Goal: Task Accomplishment & Management: Manage account settings

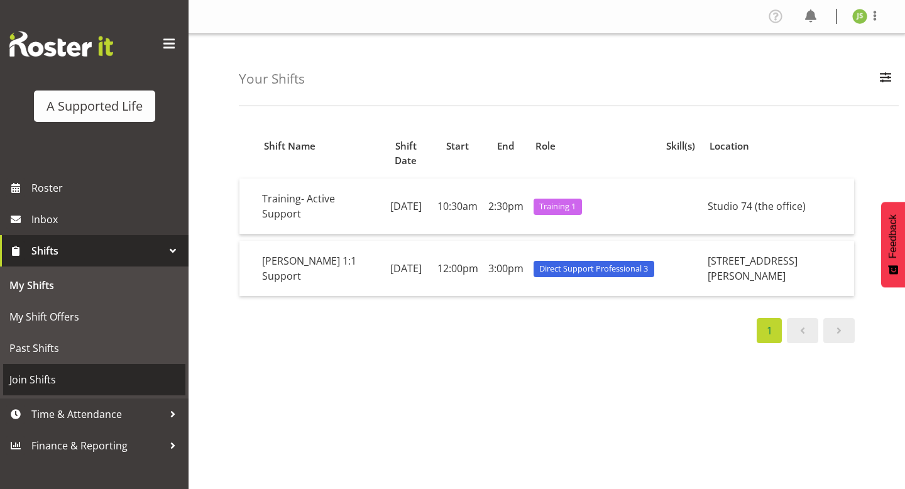
click at [146, 368] on link "Join Shifts" at bounding box center [94, 379] width 182 height 31
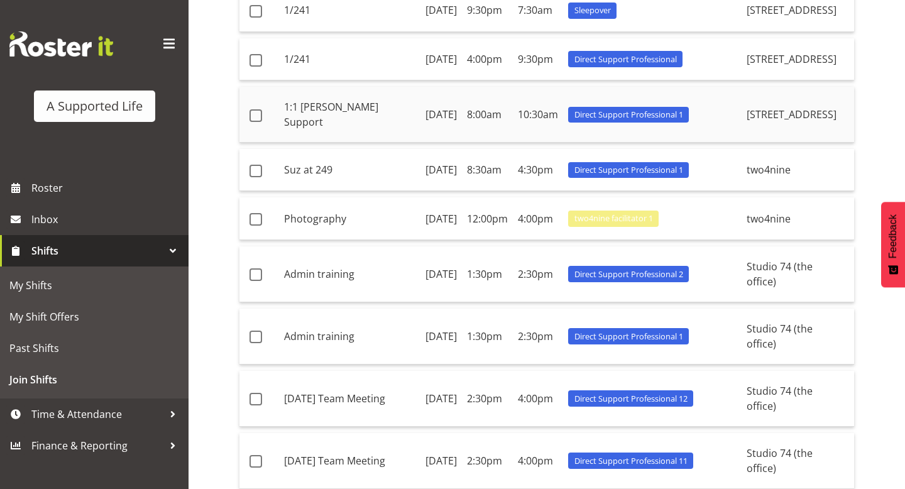
scroll to position [303, 0]
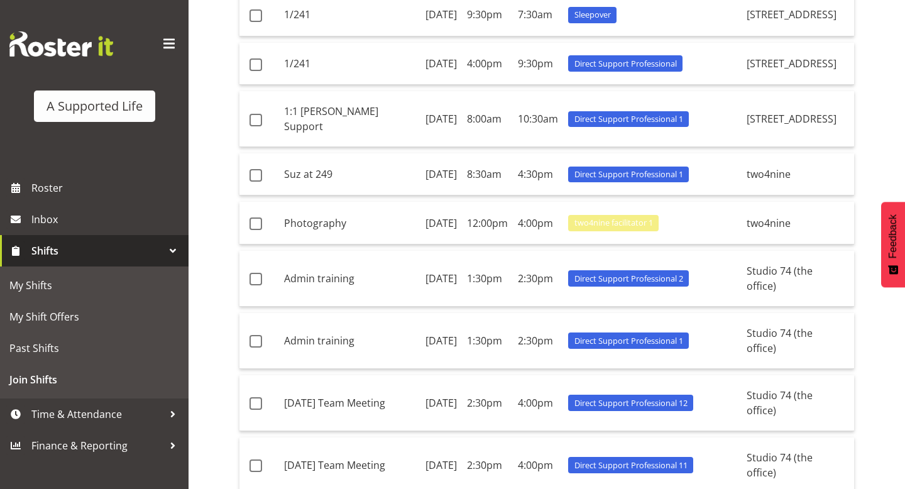
click at [202, 227] on div "Join Shifts Shift Name Position Shift Name Date Start End Position Skill(s) Loc…" at bounding box center [546, 287] width 716 height 1112
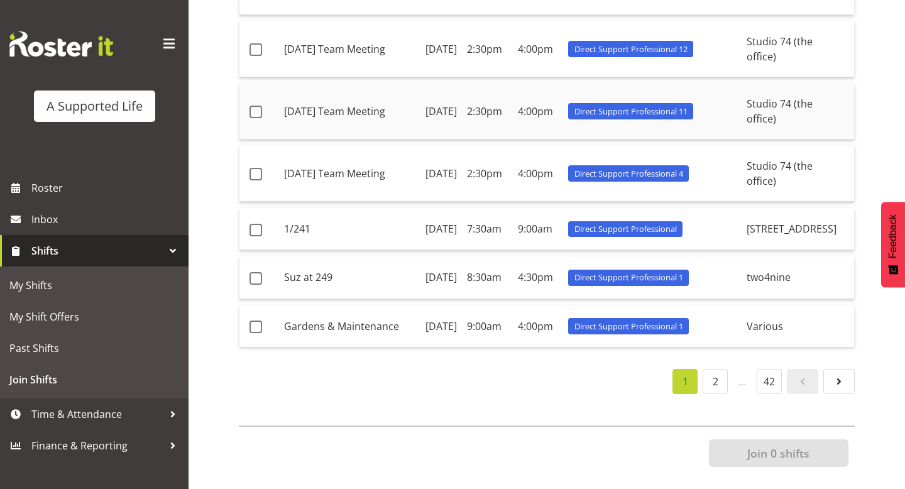
scroll to position [793, 0]
click at [714, 384] on link "2" at bounding box center [714, 381] width 25 height 25
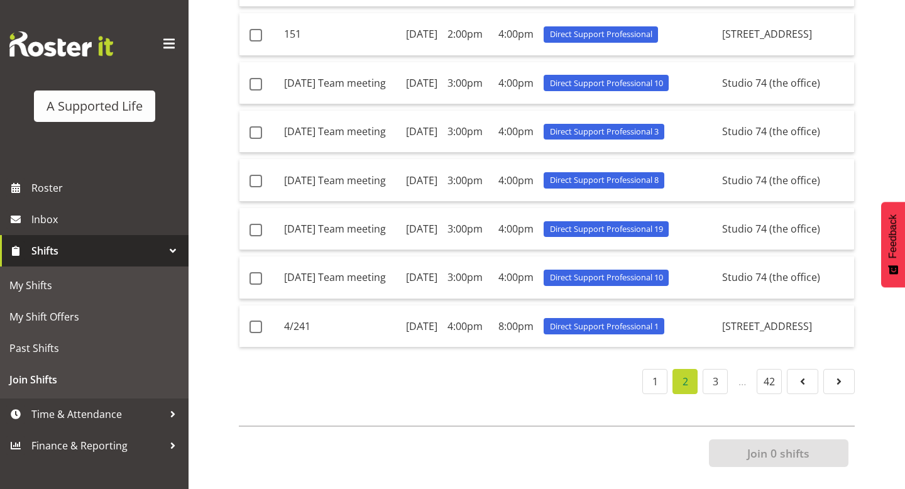
scroll to position [777, 0]
click at [718, 391] on link "3" at bounding box center [714, 381] width 25 height 25
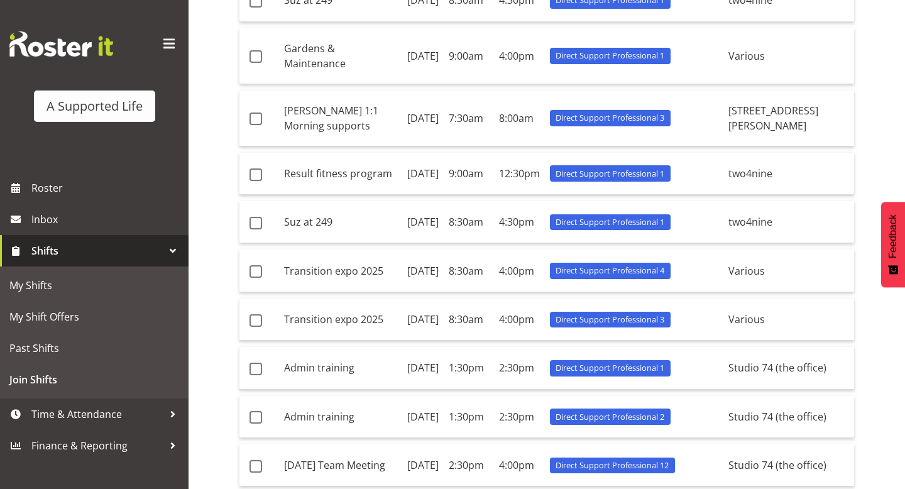
scroll to position [793, 0]
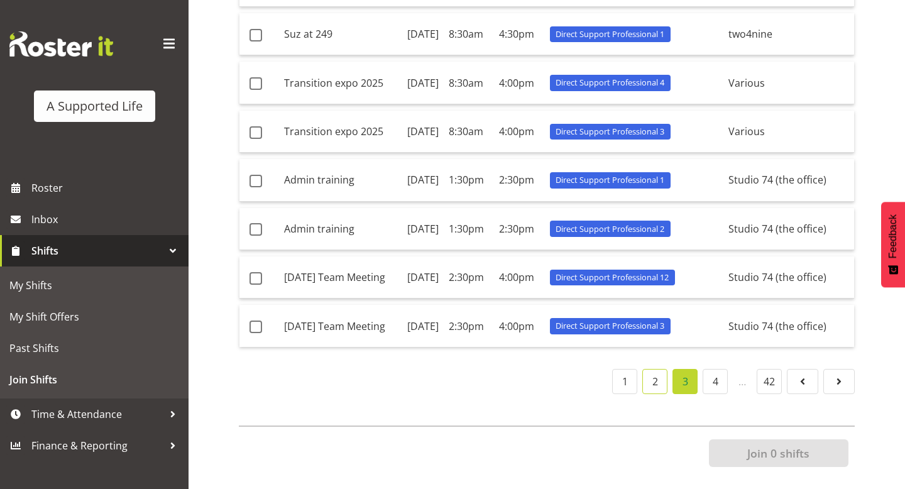
click at [653, 374] on link "2" at bounding box center [654, 381] width 25 height 25
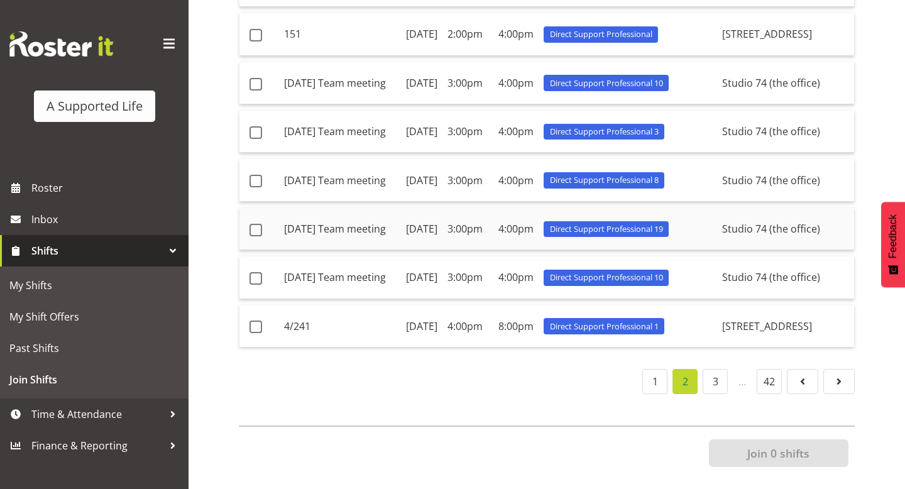
scroll to position [333, 0]
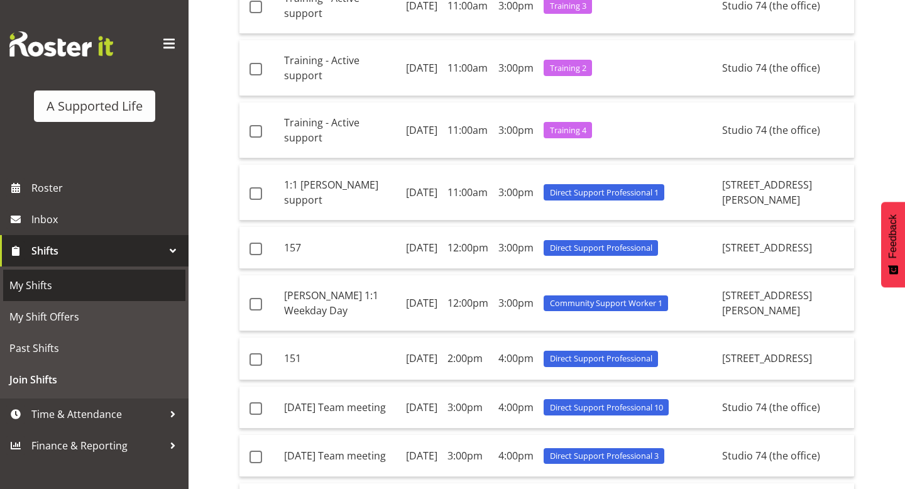
click at [78, 288] on span "My Shifts" at bounding box center [94, 285] width 170 height 19
